Goal: Find contact information: Find contact information

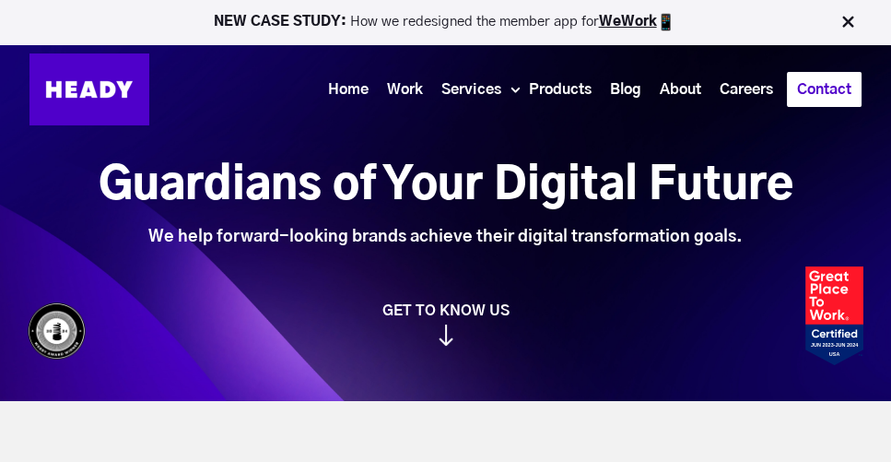
click at [794, 100] on link "Contact" at bounding box center [824, 89] width 73 height 33
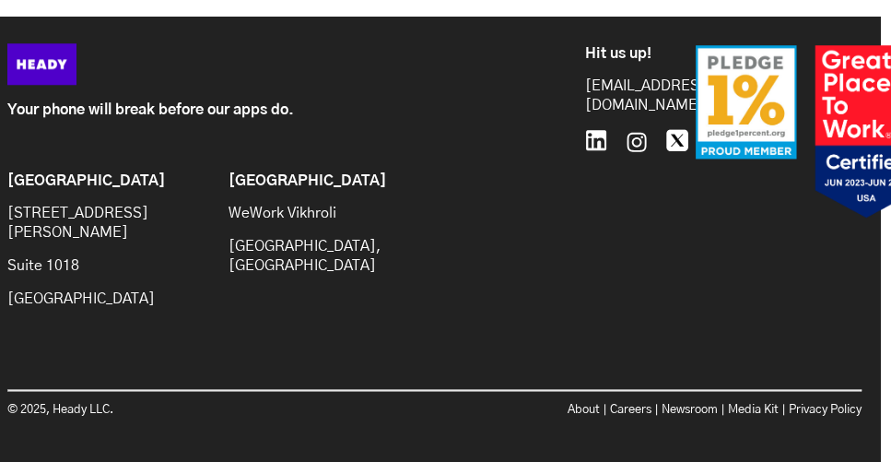
scroll to position [1538, 11]
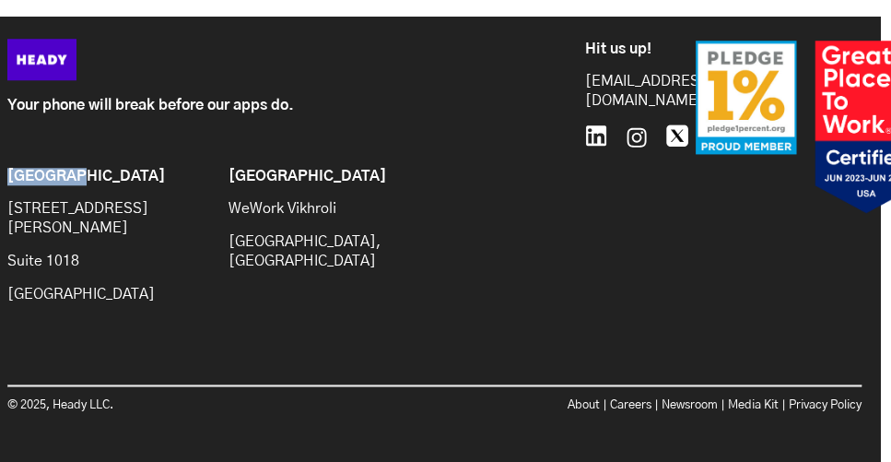
drag, startPoint x: 7, startPoint y: 188, endPoint x: 75, endPoint y: 187, distance: 67.3
click at [75, 185] on h6 "[GEOGRAPHIC_DATA]" at bounding box center [108, 177] width 203 height 18
copy h6 "[GEOGRAPHIC_DATA]"
